Goal: Find specific page/section: Find specific page/section

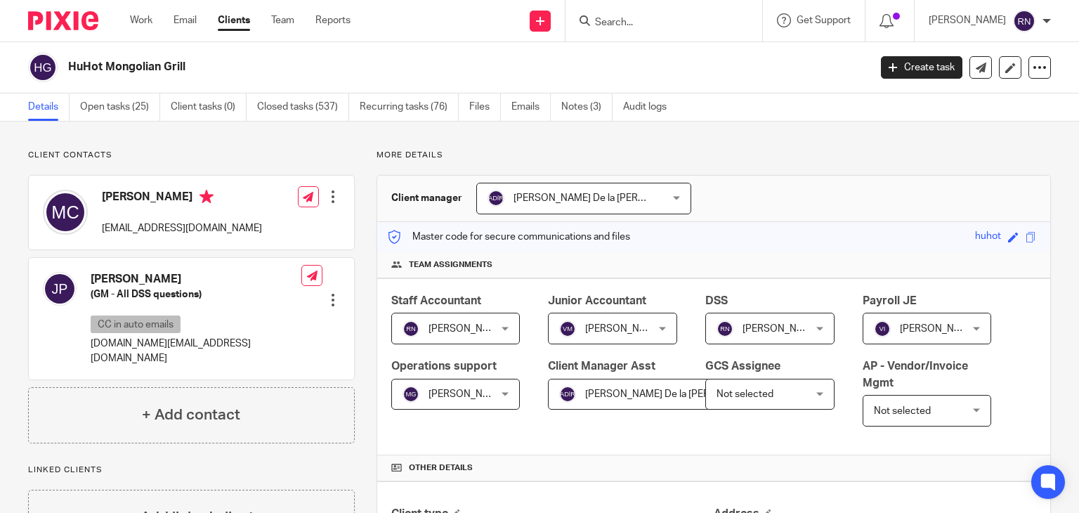
scroll to position [323, 0]
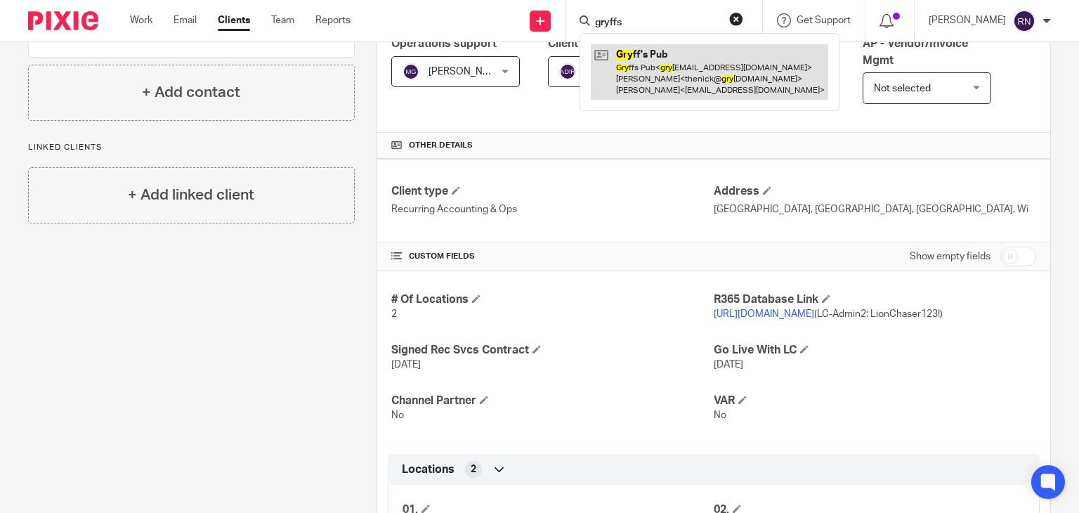
type input "gryffs"
click at [687, 74] on link at bounding box center [710, 72] width 238 height 56
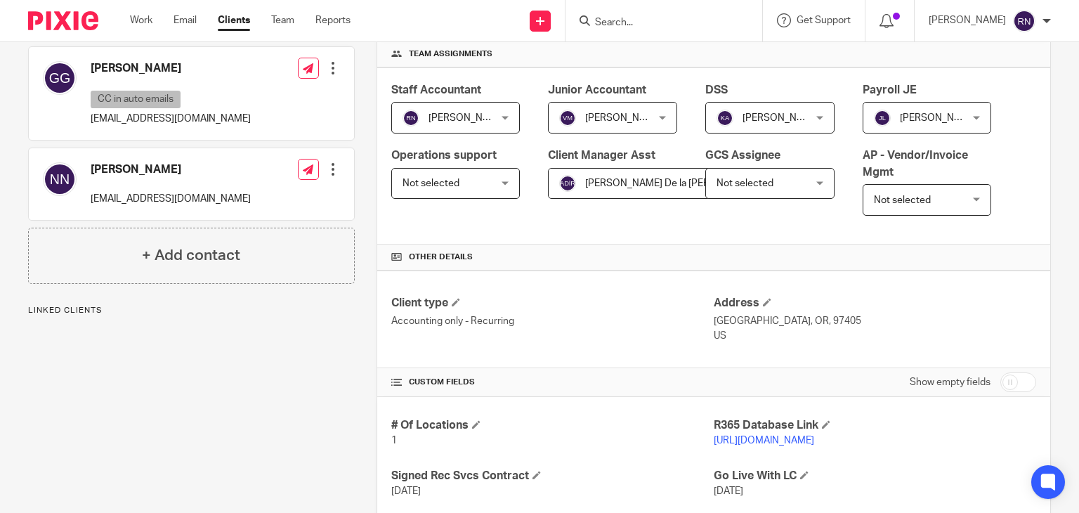
scroll to position [241, 0]
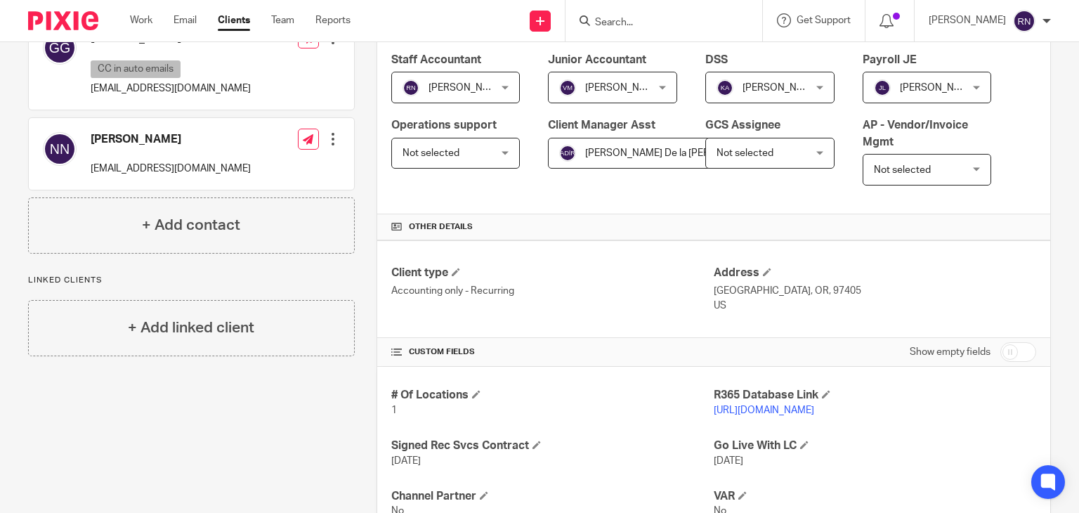
click at [783, 414] on p "[URL][DOMAIN_NAME]" at bounding box center [875, 410] width 323 height 14
click at [798, 408] on link "[URL][DOMAIN_NAME]" at bounding box center [764, 410] width 100 height 10
